Goal: Transaction & Acquisition: Book appointment/travel/reservation

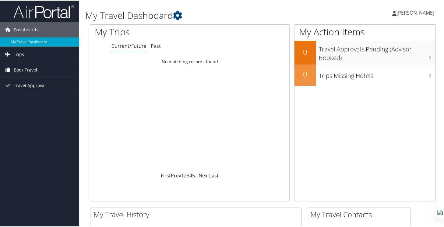
click at [21, 71] on span "Book Travel" at bounding box center [25, 69] width 23 height 15
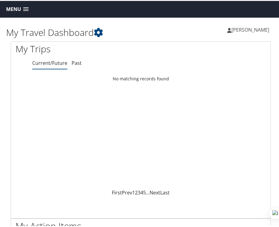
click at [27, 7] on span at bounding box center [25, 8] width 5 height 4
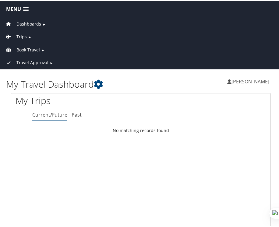
click at [29, 49] on span "Book Travel" at bounding box center [27, 49] width 23 height 7
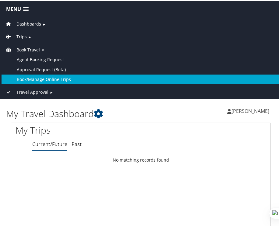
click at [33, 75] on link "Book/Manage Online Trips" at bounding box center [141, 79] width 278 height 10
